Goal: Book appointment/travel/reservation

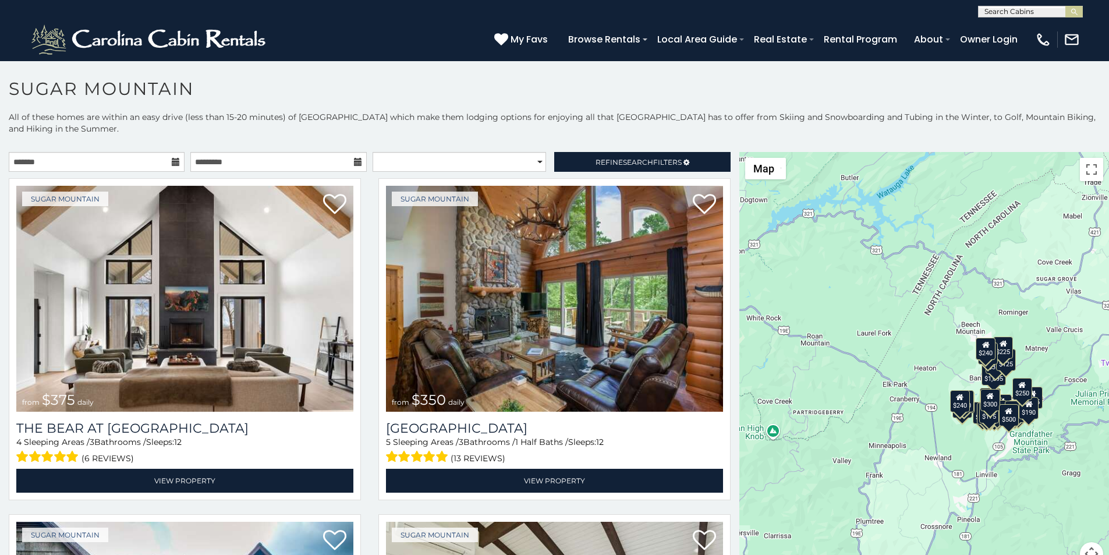
scroll to position [24, 0]
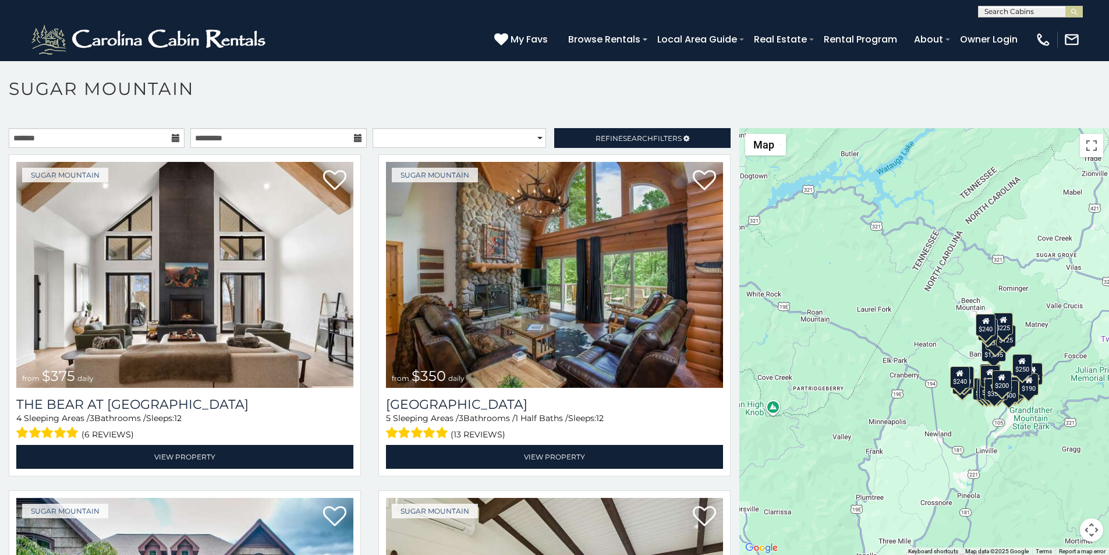
click at [50, 549] on p at bounding box center [554, 347] width 1109 height 439
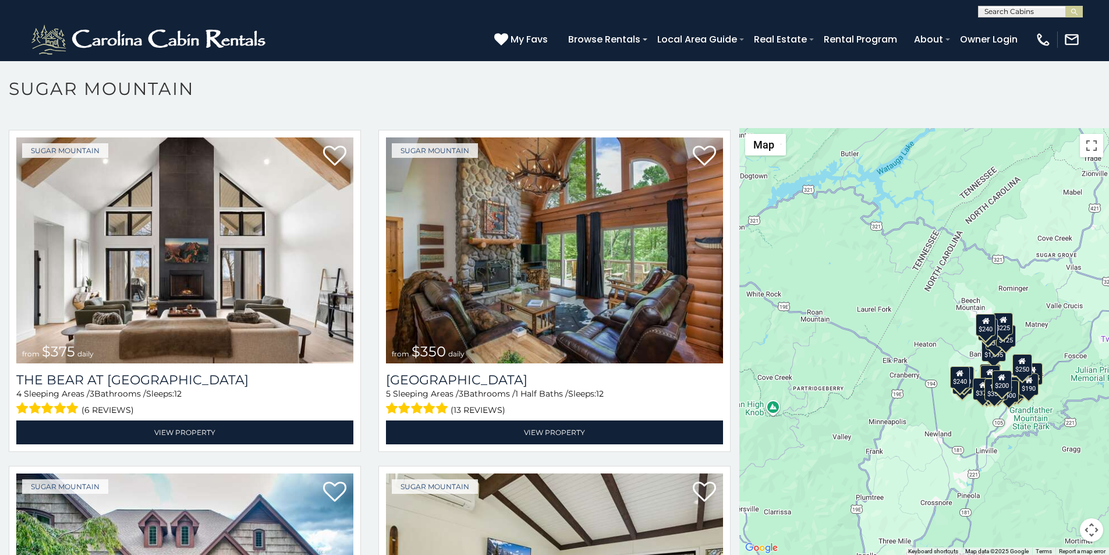
click at [50, 551] on p at bounding box center [554, 347] width 1109 height 439
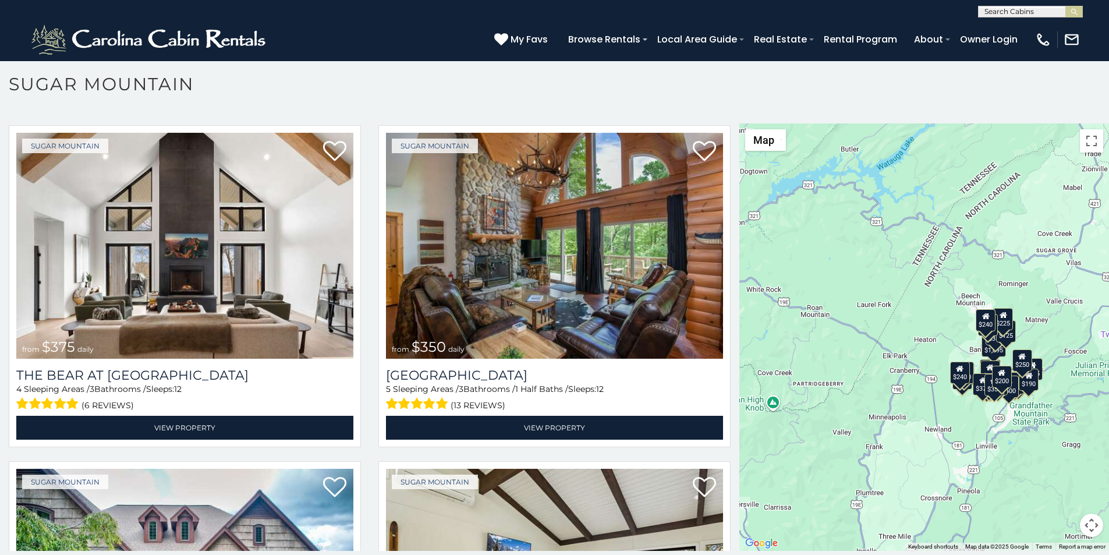
click at [385, 92] on h1 "Sugar Mountain" at bounding box center [554, 89] width 1109 height 33
click at [391, 99] on h1 "Sugar Mountain" at bounding box center [554, 89] width 1109 height 33
click at [402, 90] on h1 "Sugar Mountain" at bounding box center [554, 89] width 1109 height 33
click at [1075, 10] on img "submit" at bounding box center [1074, 12] width 9 height 9
